Goal: Book appointment/travel/reservation

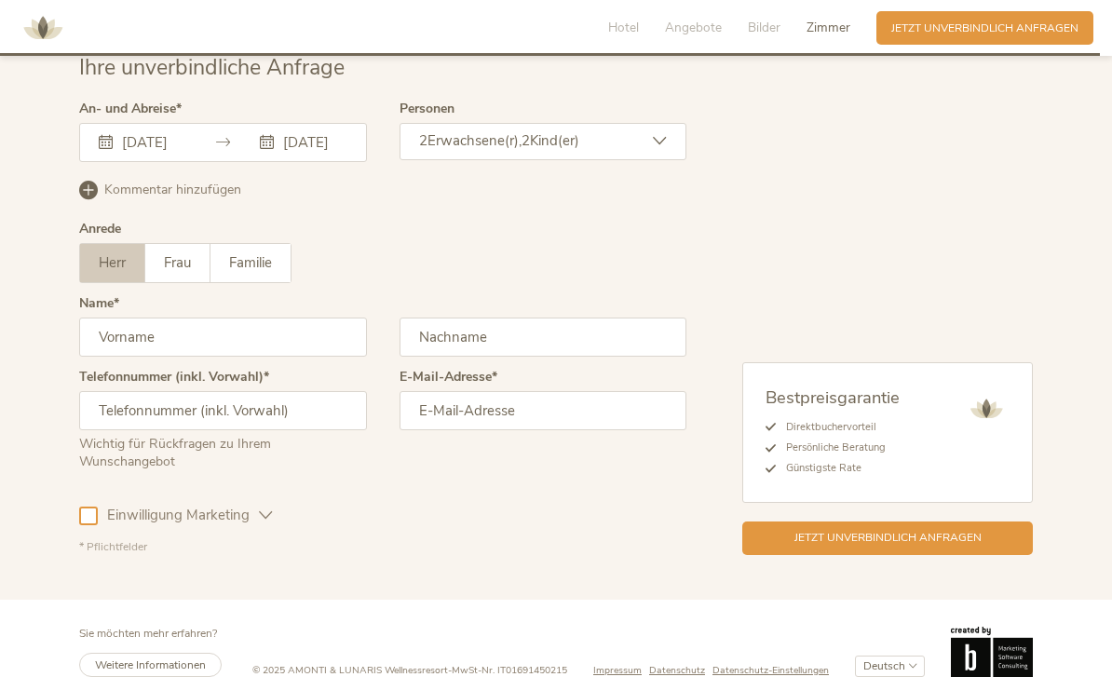
scroll to position [4647, 0]
click at [184, 152] on input "[DATE]" at bounding box center [151, 142] width 68 height 19
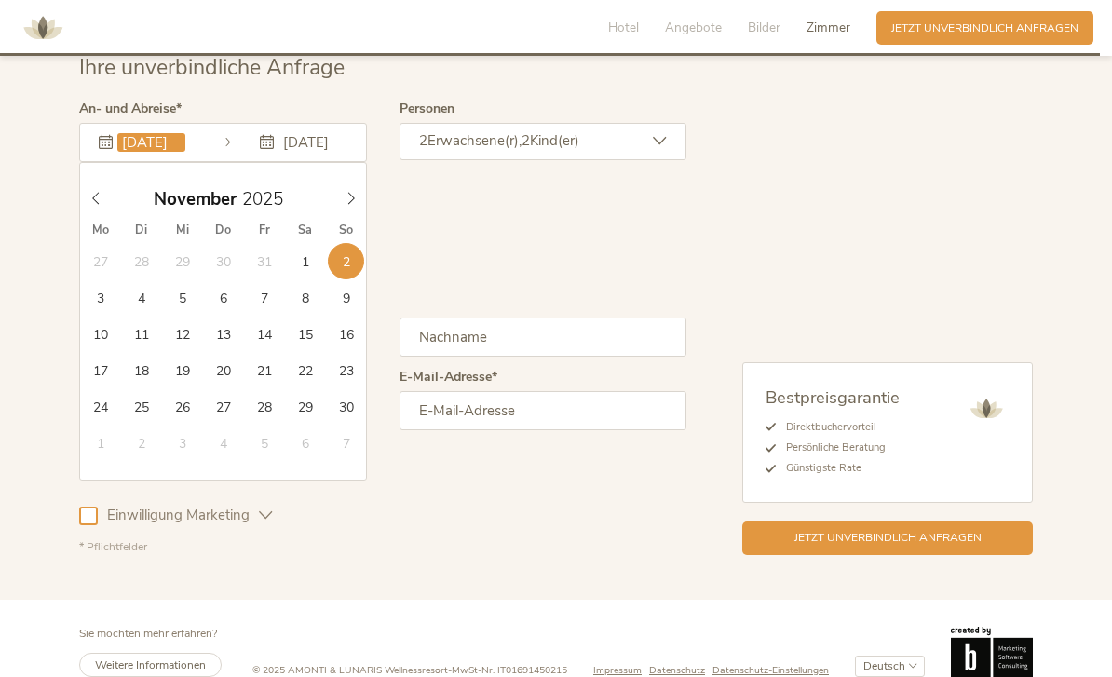
click at [160, 152] on input "[DATE]" at bounding box center [151, 142] width 68 height 19
click at [167, 152] on input "[DATE]" at bounding box center [151, 142] width 68 height 19
click at [158, 152] on input "[DATE]" at bounding box center [151, 142] width 68 height 19
click at [177, 204] on div "[DATE]" at bounding box center [223, 195] width 287 height 26
click at [346, 205] on icon at bounding box center [351, 198] width 13 height 13
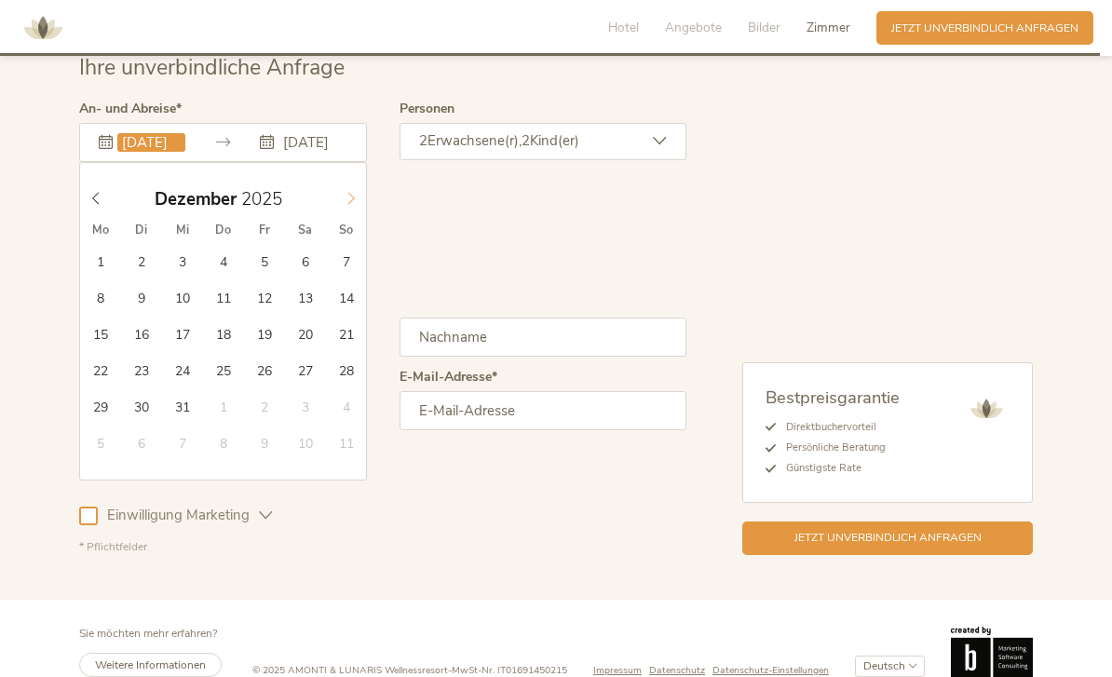
click at [364, 208] on span at bounding box center [351, 195] width 32 height 26
type input "2026"
click at [355, 205] on icon at bounding box center [351, 198] width 13 height 13
type input "[DATE]"
type input "2026"
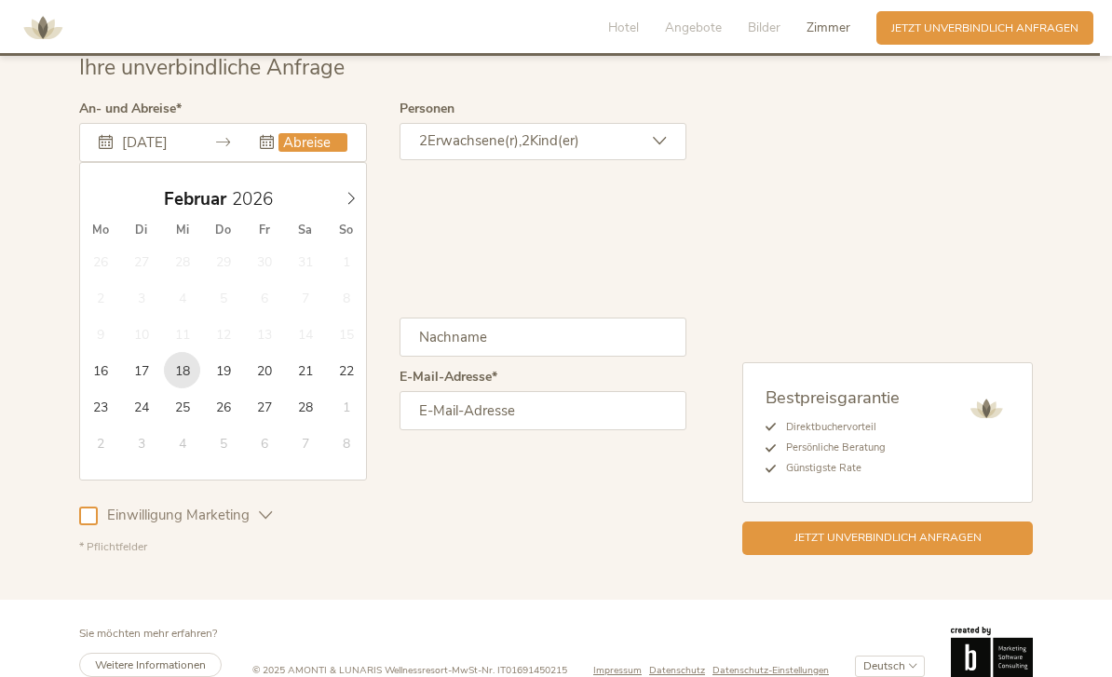
type input "[DATE]"
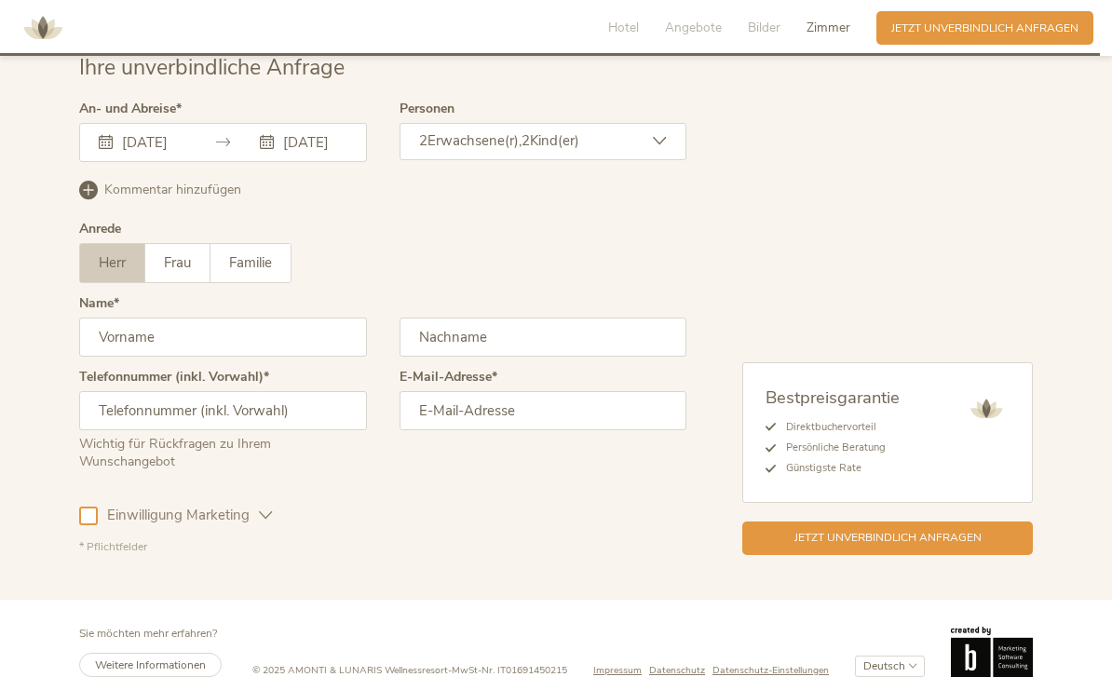
click at [227, 345] on input "text" at bounding box center [223, 337] width 288 height 39
type input "[PERSON_NAME]"
click at [536, 351] on input "text" at bounding box center [544, 337] width 288 height 39
type input "Krammer"
click at [256, 430] on input "text" at bounding box center [223, 410] width 288 height 39
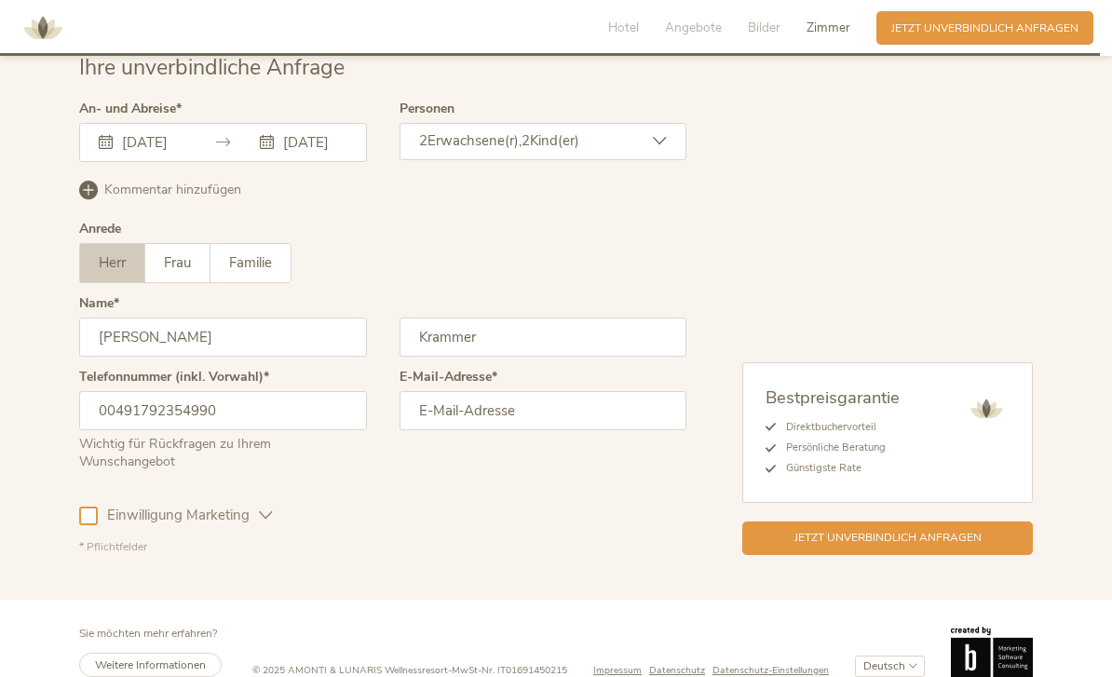
type input "00491792354990"
click at [517, 430] on input "email" at bounding box center [544, 410] width 288 height 39
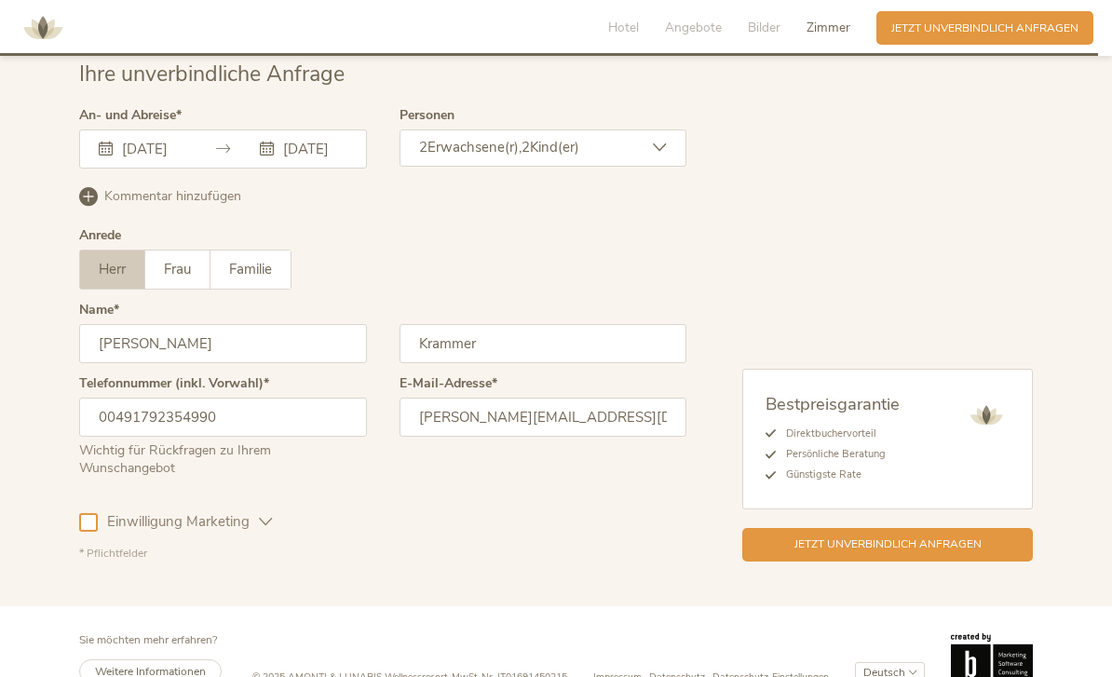
scroll to position [4639, 0]
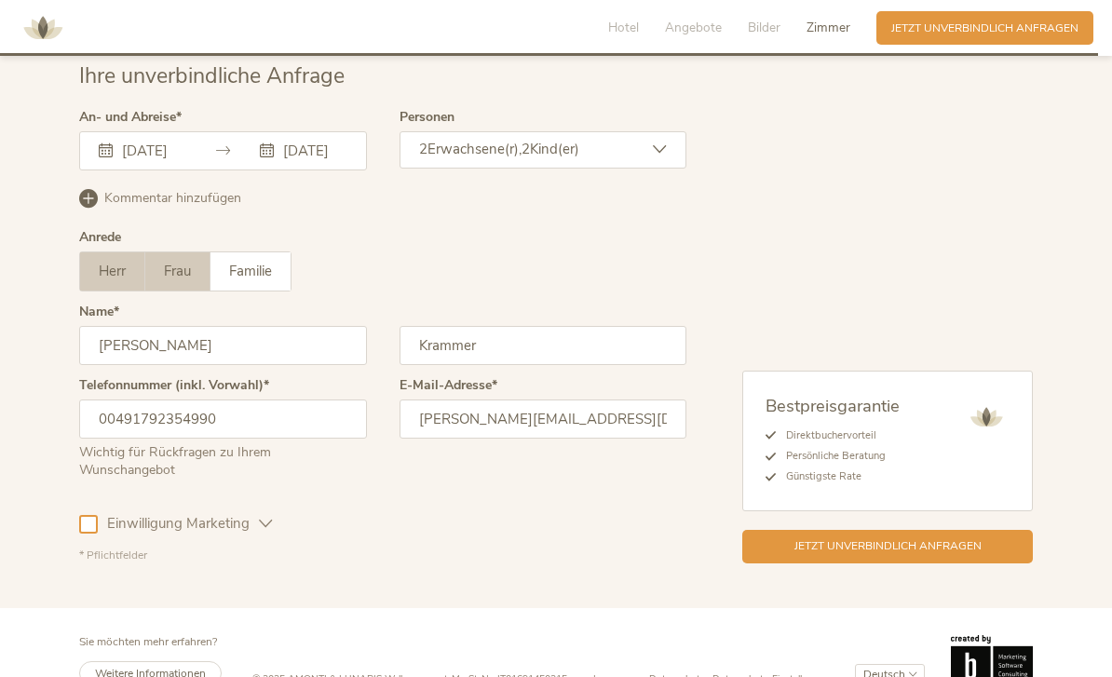
type input "[PERSON_NAME][EMAIL_ADDRESS][DOMAIN_NAME]"
click at [177, 280] on span "Frau" at bounding box center [177, 271] width 27 height 19
click at [281, 170] on div "[DATE] [DATE] [DATE] Mo Di Mi Do Fr Sa So 26 27 28 29 30 31 1 2 3 4 5 6 7 8 9 1…" at bounding box center [223, 150] width 288 height 39
click at [323, 159] on input "[DATE]" at bounding box center [313, 150] width 68 height 19
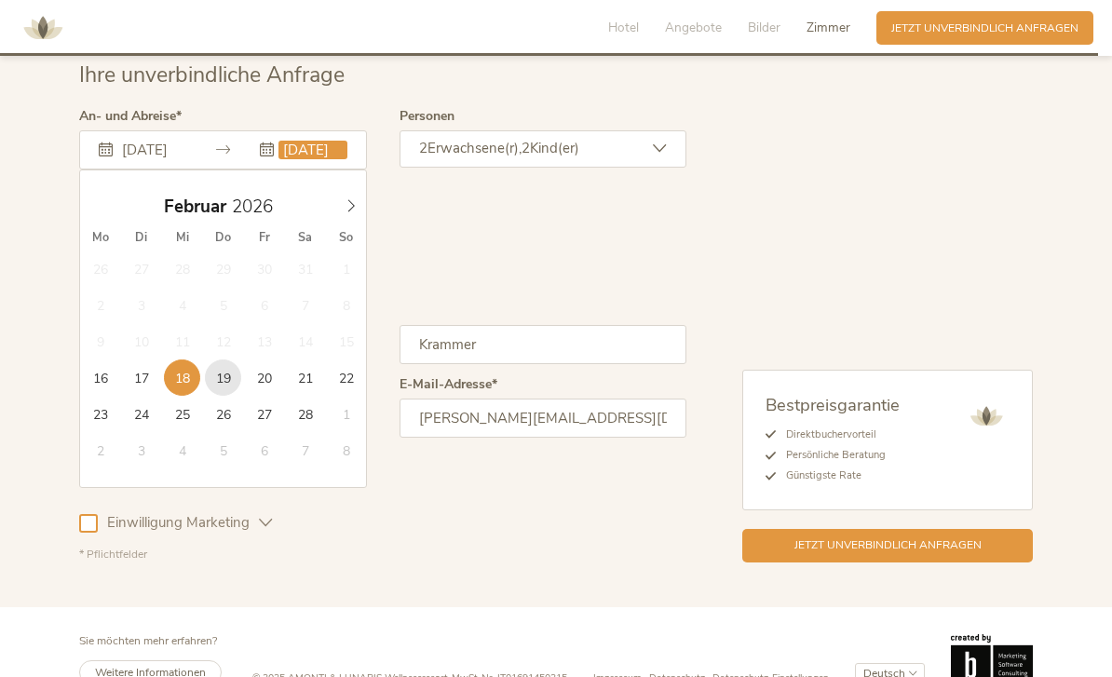
type input "[DATE]"
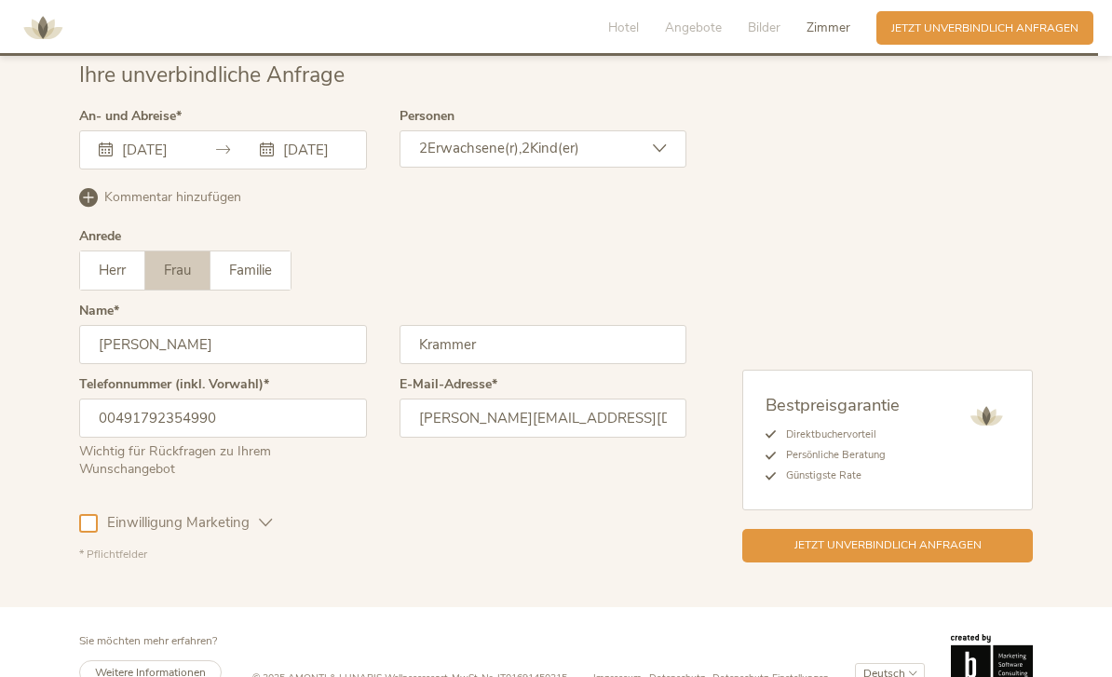
click at [92, 207] on icon at bounding box center [88, 197] width 19 height 19
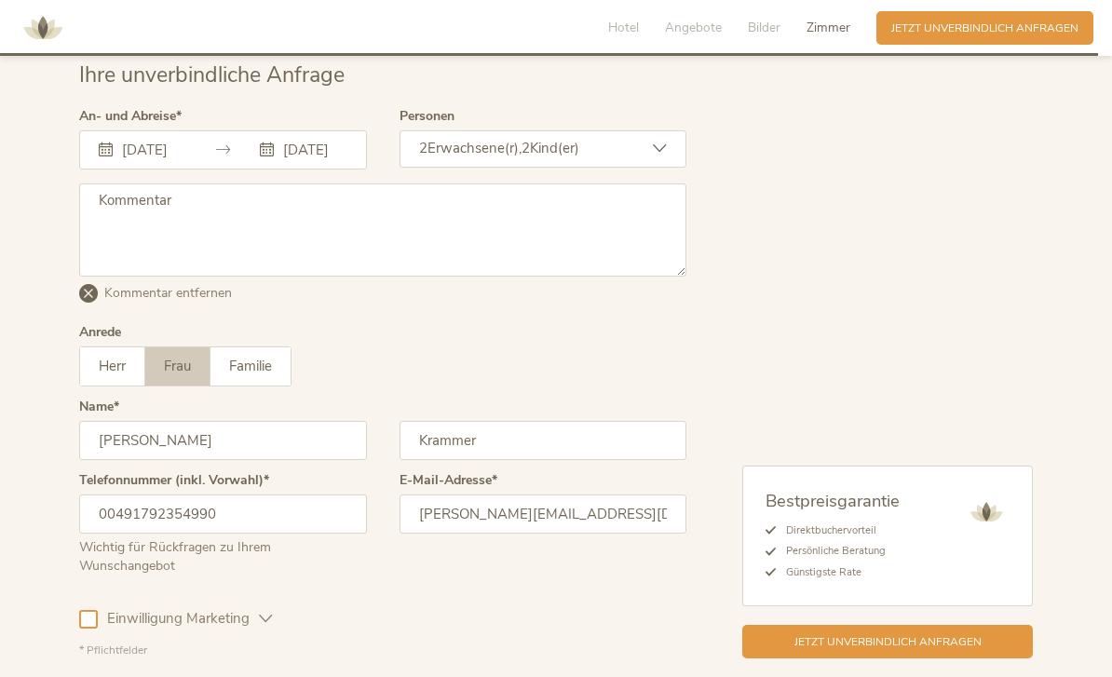
click at [170, 260] on textarea at bounding box center [382, 230] width 607 height 93
type textarea "B"
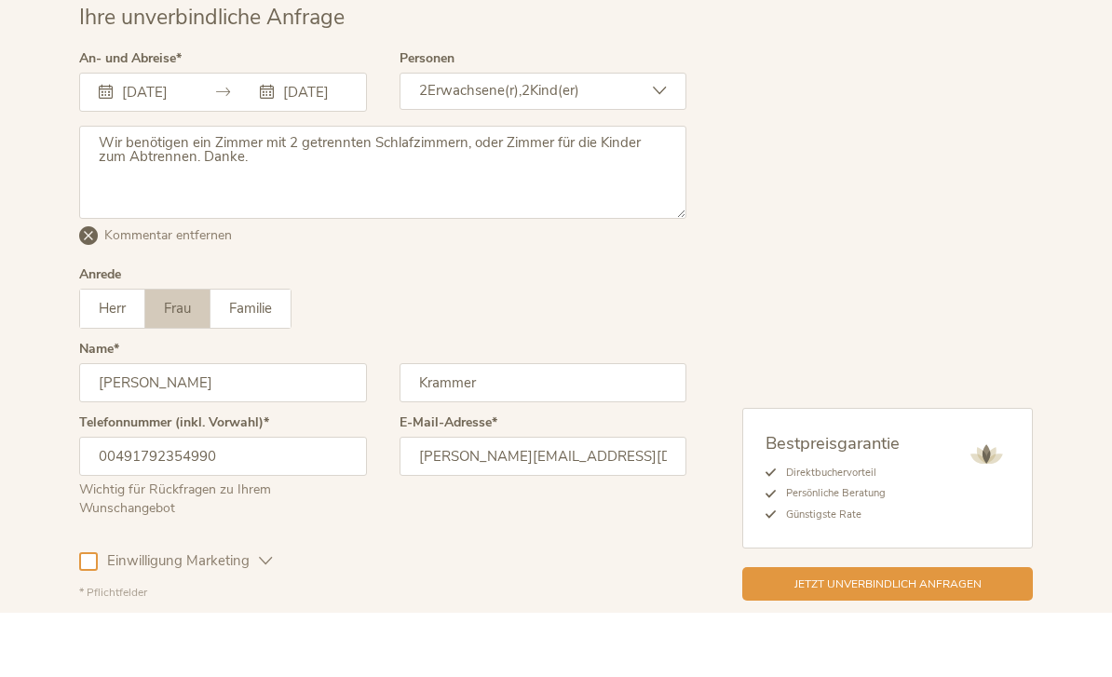
scroll to position [4794, 0]
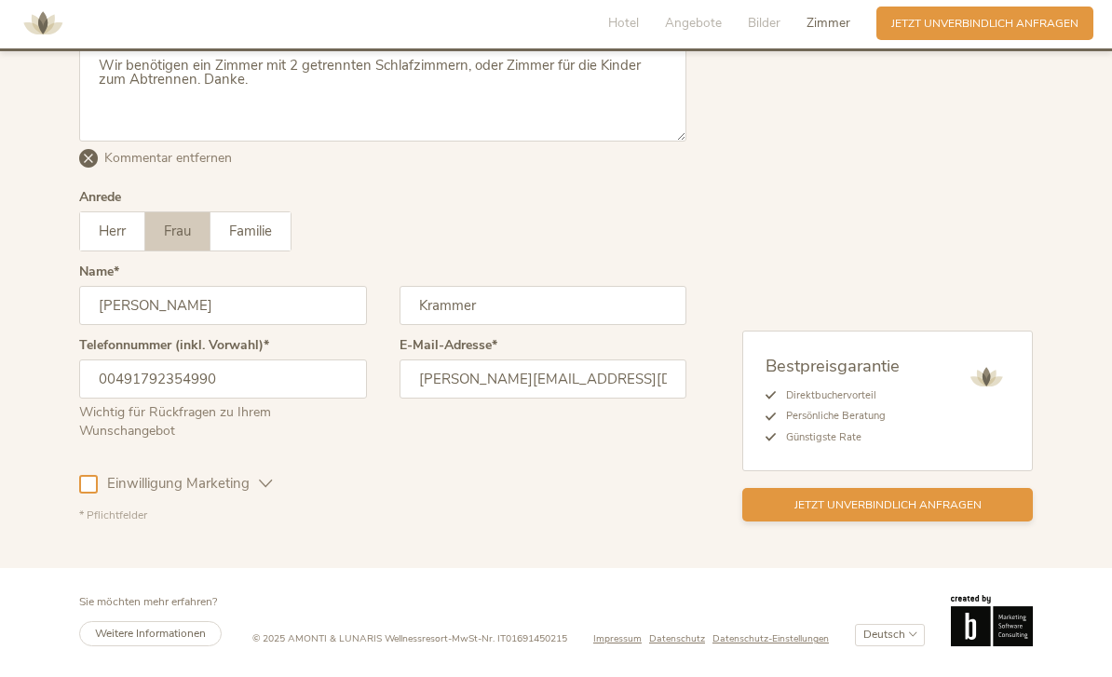
type textarea "Wir benötigen ein Zimmer mit 2 getrennten Schlafzimmern, oder Zimmer für die Ki…"
click at [907, 510] on span "Jetzt unverbindlich anfragen" at bounding box center [888, 510] width 187 height 16
